Goal: Information Seeking & Learning: Learn about a topic

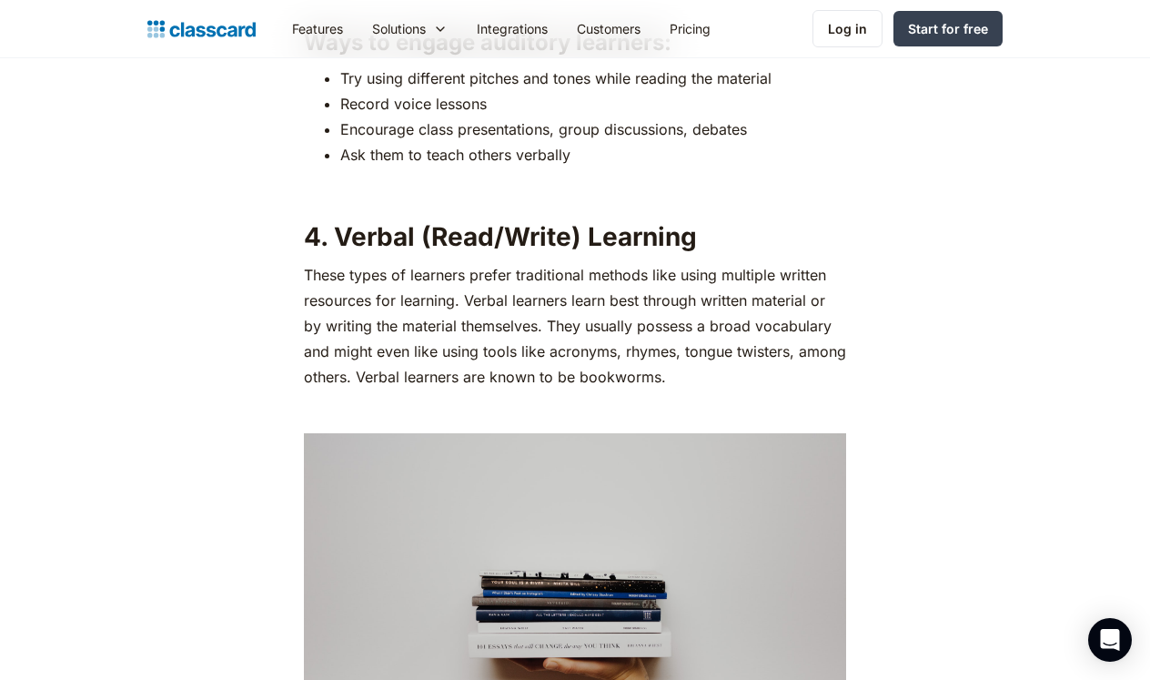
scroll to position [3638, 0]
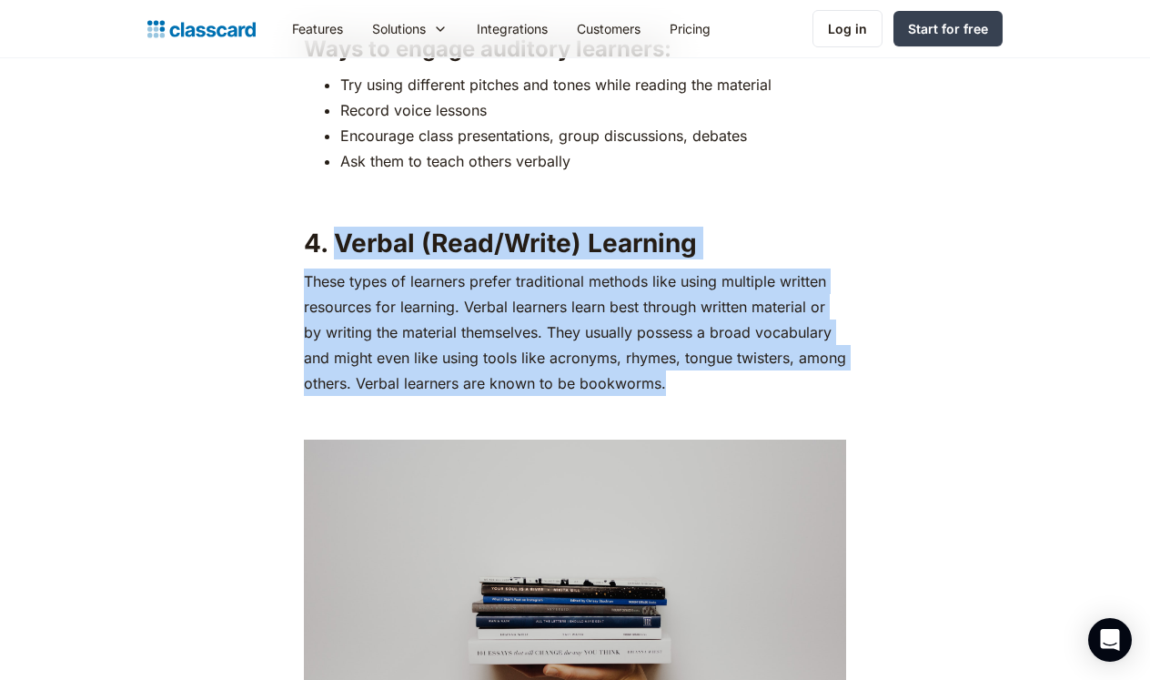
drag, startPoint x: 336, startPoint y: 243, endPoint x: 696, endPoint y: 388, distance: 388.4
copy div "Verbal (Read/Write) Learning These types of learners prefer traditional methods…"
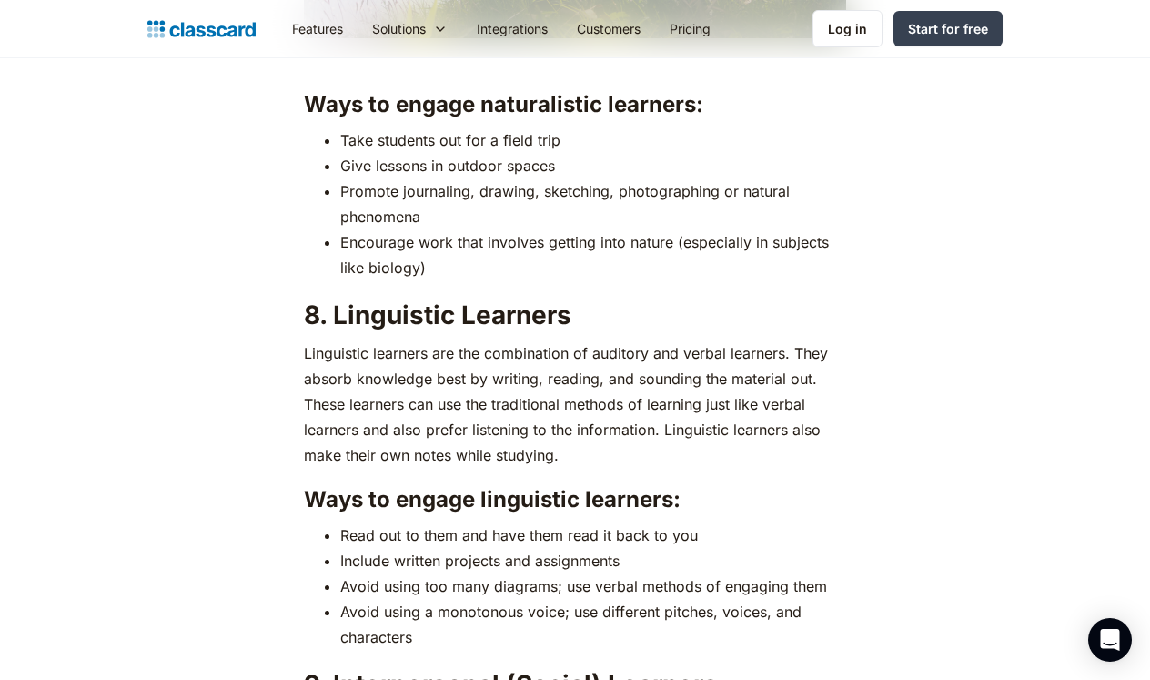
scroll to position [6223, 0]
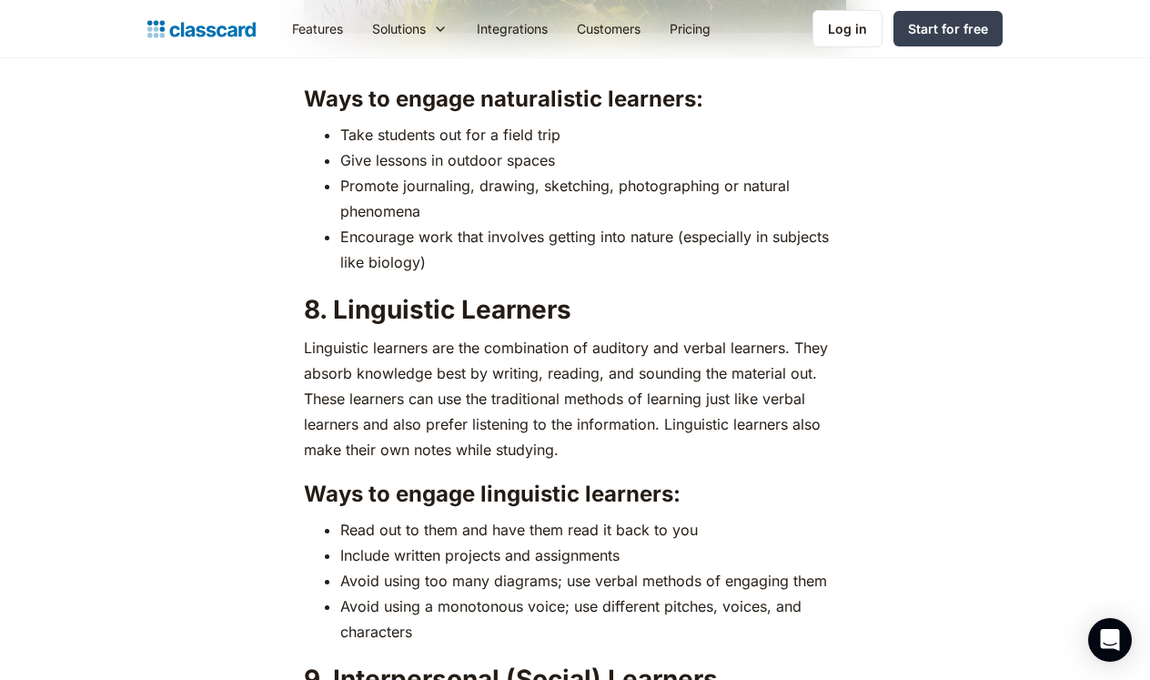
drag, startPoint x: 336, startPoint y: 306, endPoint x: 601, endPoint y: 440, distance: 296.7
copy div "Linguistic Learners Linguistic learners are the combination of auditory and ver…"
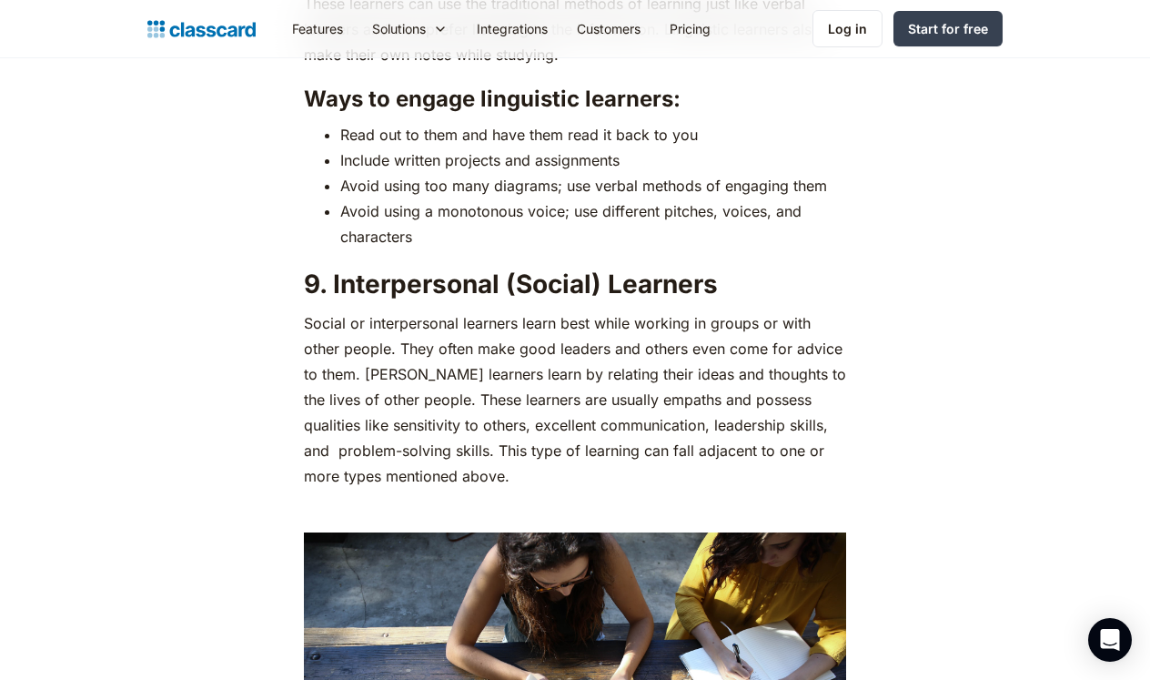
scroll to position [6619, 0]
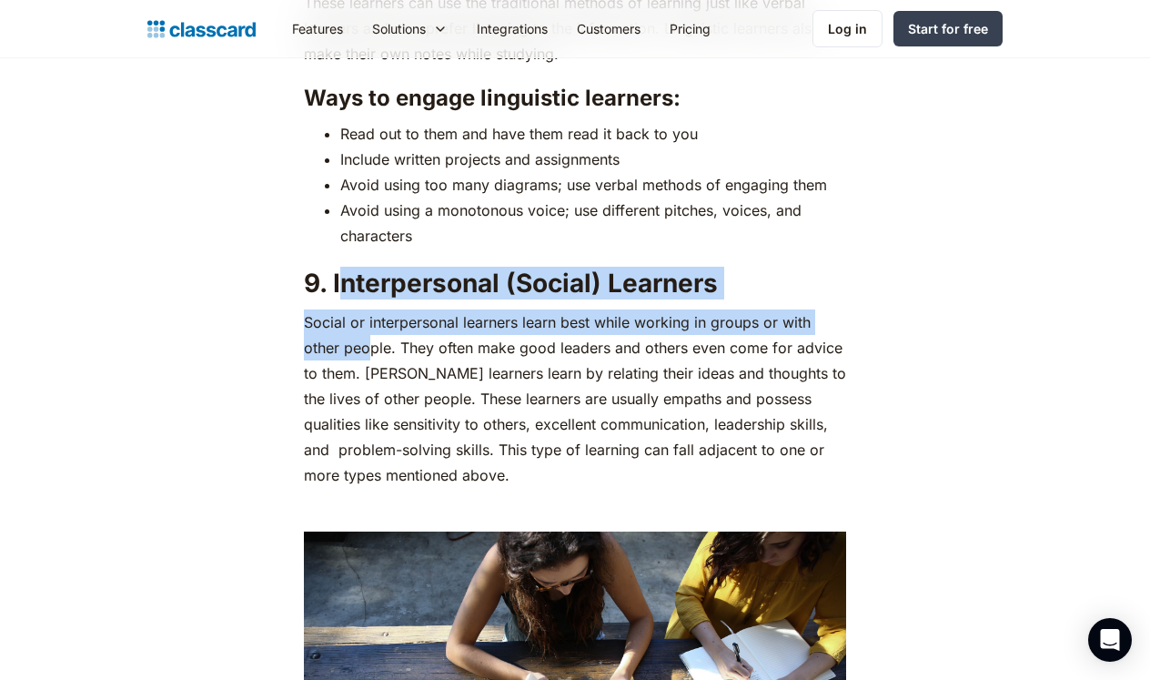
drag, startPoint x: 340, startPoint y: 276, endPoint x: 361, endPoint y: 319, distance: 48.4
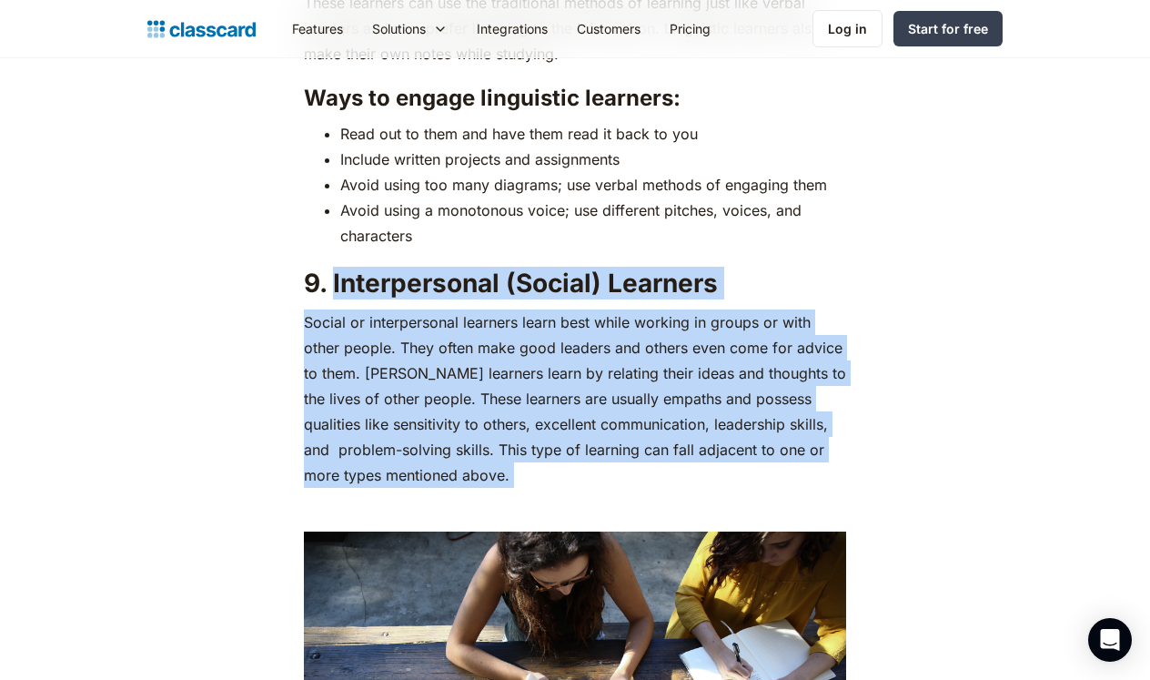
drag, startPoint x: 334, startPoint y: 278, endPoint x: 433, endPoint y: 491, distance: 234.9
copy div "Interpersonal (Social) Learners Social or interpersonal learners learn best whi…"
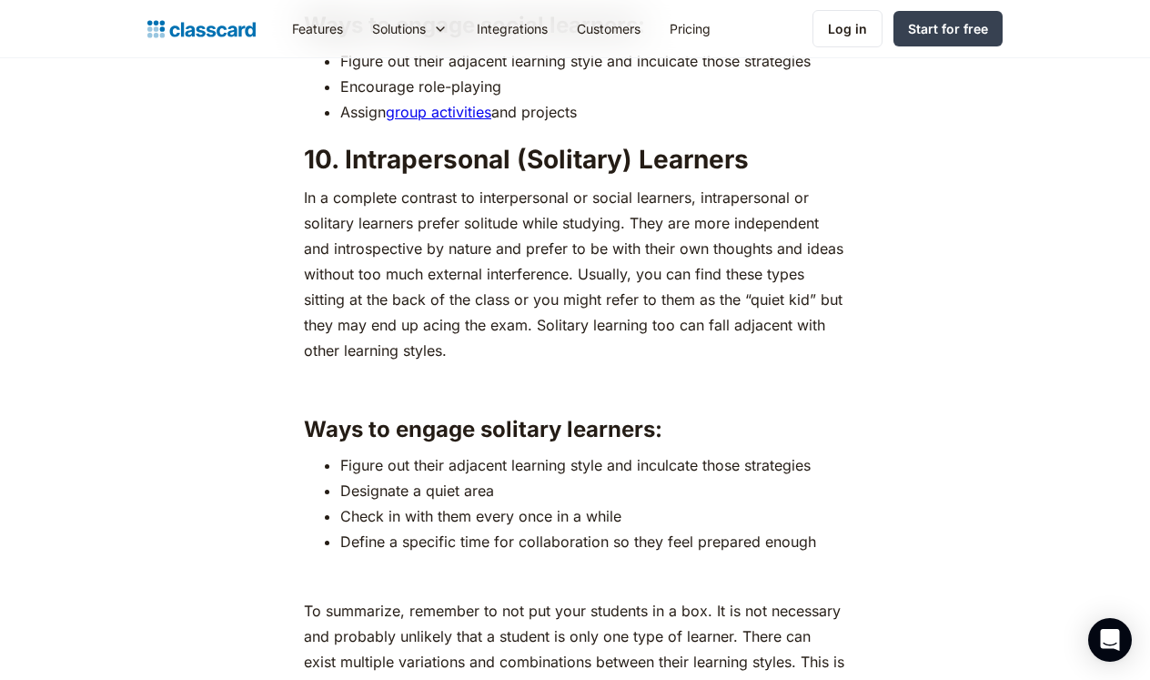
scroll to position [7533, 0]
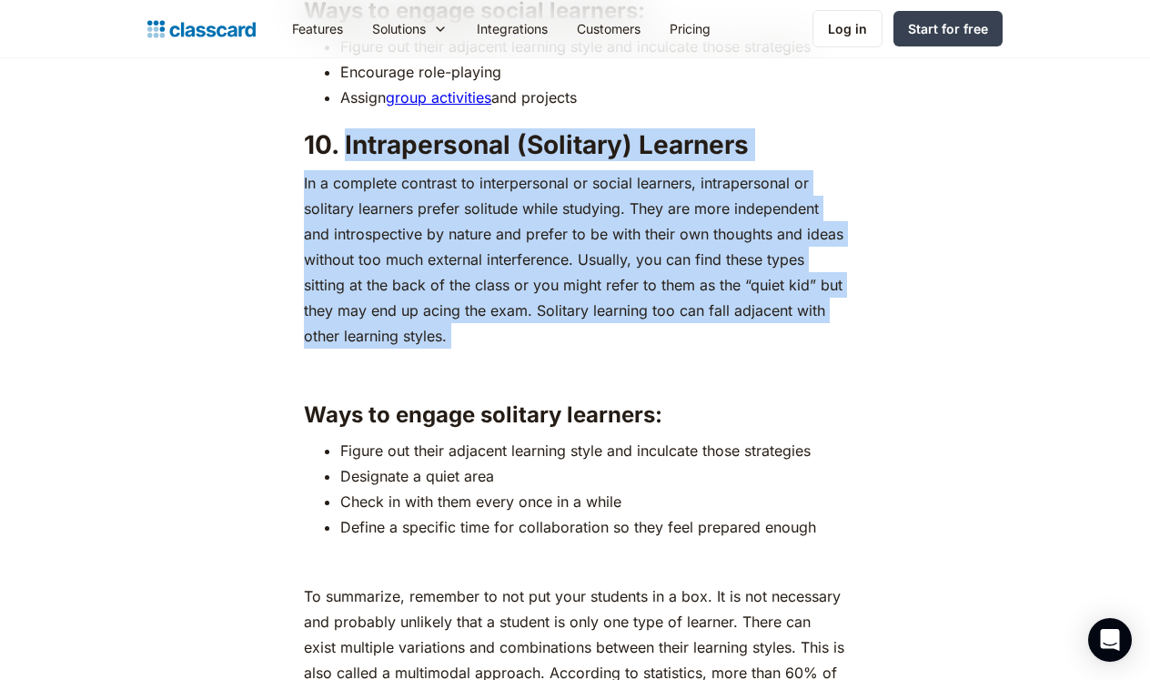
drag, startPoint x: 343, startPoint y: 136, endPoint x: 431, endPoint y: 347, distance: 228.9
copy div "Intrapersonal (Solitary) Learners In a complete contrast to interpersonal or so…"
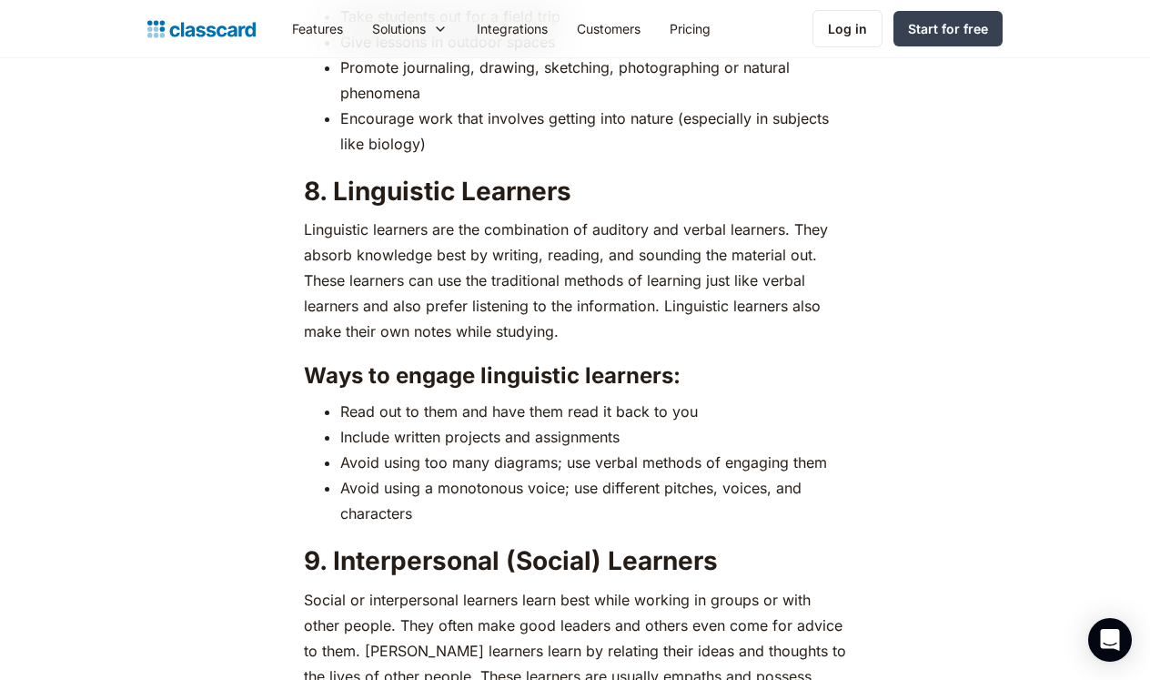
scroll to position [6187, 0]
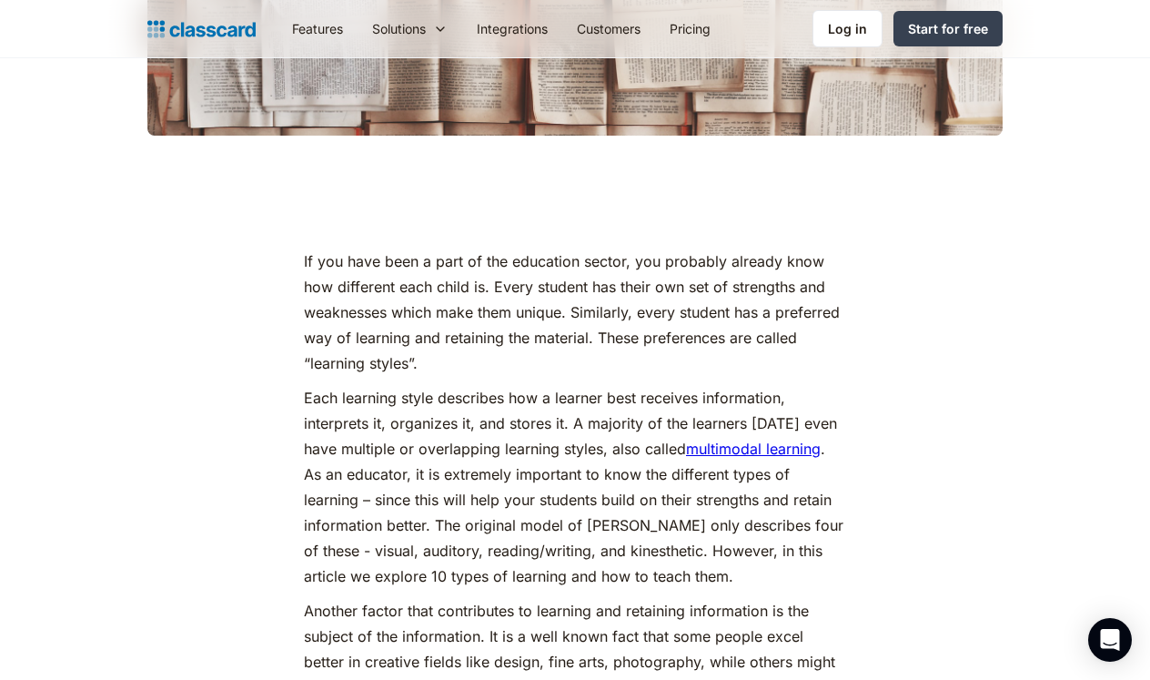
scroll to position [854, 0]
